Goal: Obtain resource: Download file/media

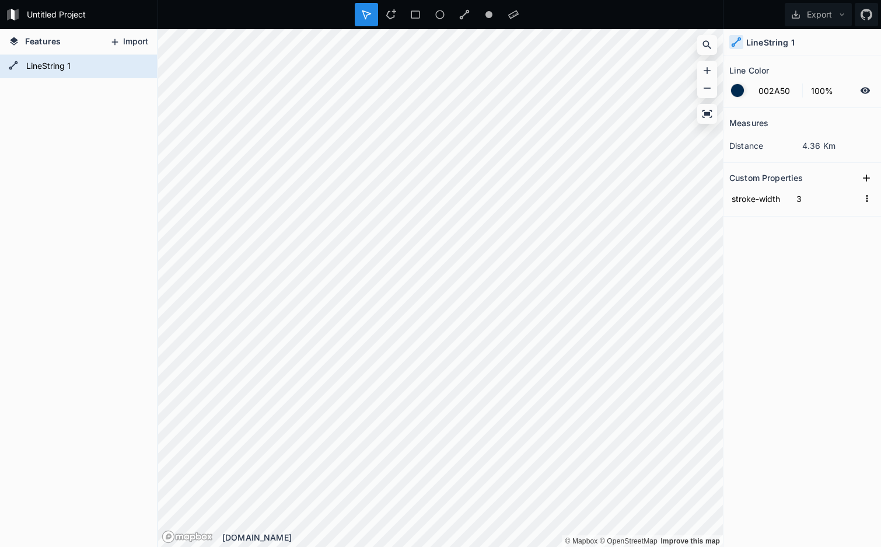
click at [137, 43] on button "Import" at bounding box center [129, 42] width 50 height 19
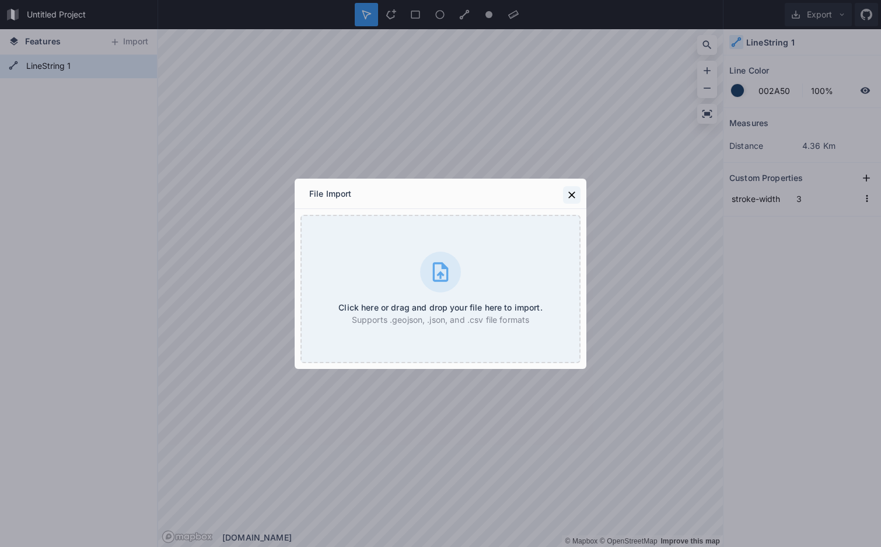
click at [571, 191] on icon at bounding box center [572, 195] width 12 height 12
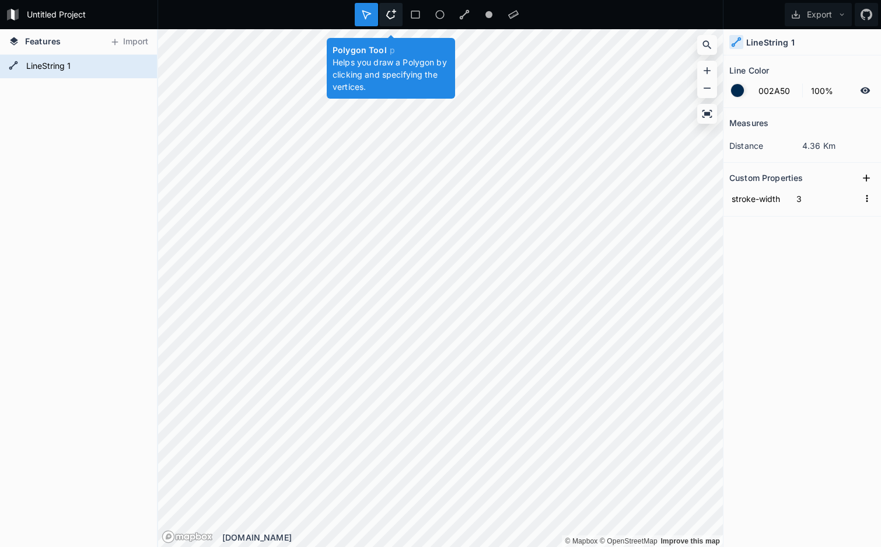
click at [393, 12] on icon at bounding box center [391, 14] width 10 height 10
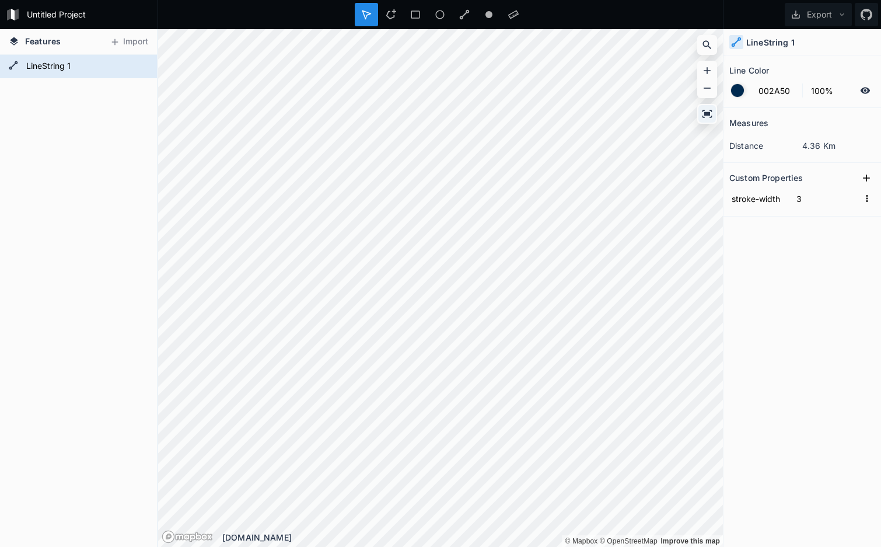
click at [710, 110] on icon at bounding box center [707, 114] width 10 height 8
click at [813, 18] on button "Export" at bounding box center [818, 14] width 67 height 23
click at [796, 95] on div "Export as .kml" at bounding box center [816, 91] width 117 height 24
click at [36, 47] on h4 "Features" at bounding box center [35, 41] width 64 height 25
click at [834, 15] on button "Export" at bounding box center [818, 14] width 67 height 23
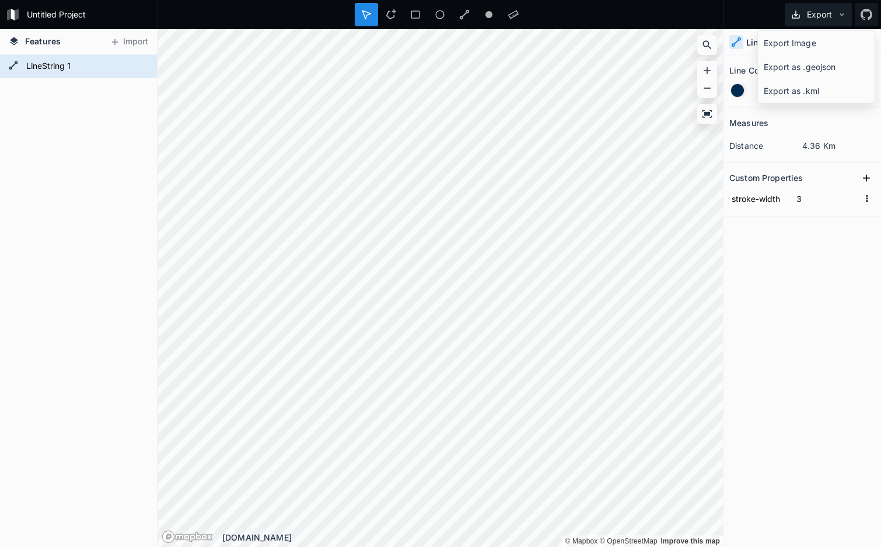
click at [834, 15] on button "Export" at bounding box center [818, 14] width 67 height 23
